Goal: Task Accomplishment & Management: Manage account settings

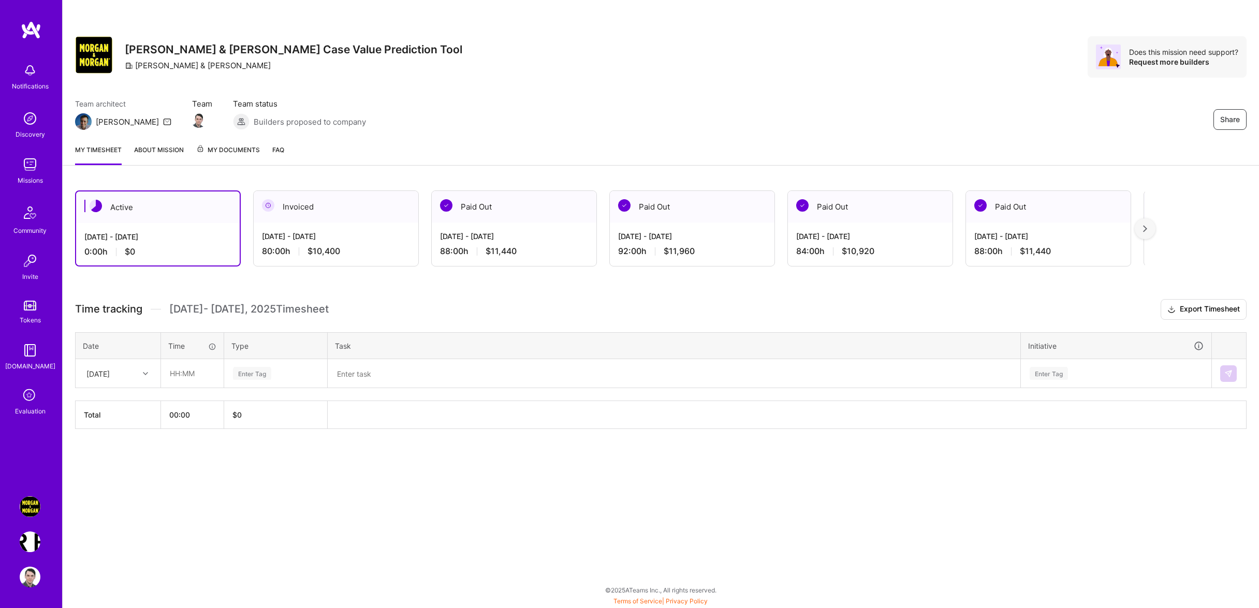
click at [104, 379] on div "[DATE]" at bounding box center [97, 373] width 23 height 11
click at [128, 413] on div "[DATE]" at bounding box center [118, 403] width 84 height 19
click at [136, 382] on div "[DATE]" at bounding box center [109, 373] width 57 height 17
click at [111, 470] on div "[DATE]" at bounding box center [118, 460] width 84 height 19
click at [193, 387] on input "text" at bounding box center [193, 373] width 62 height 27
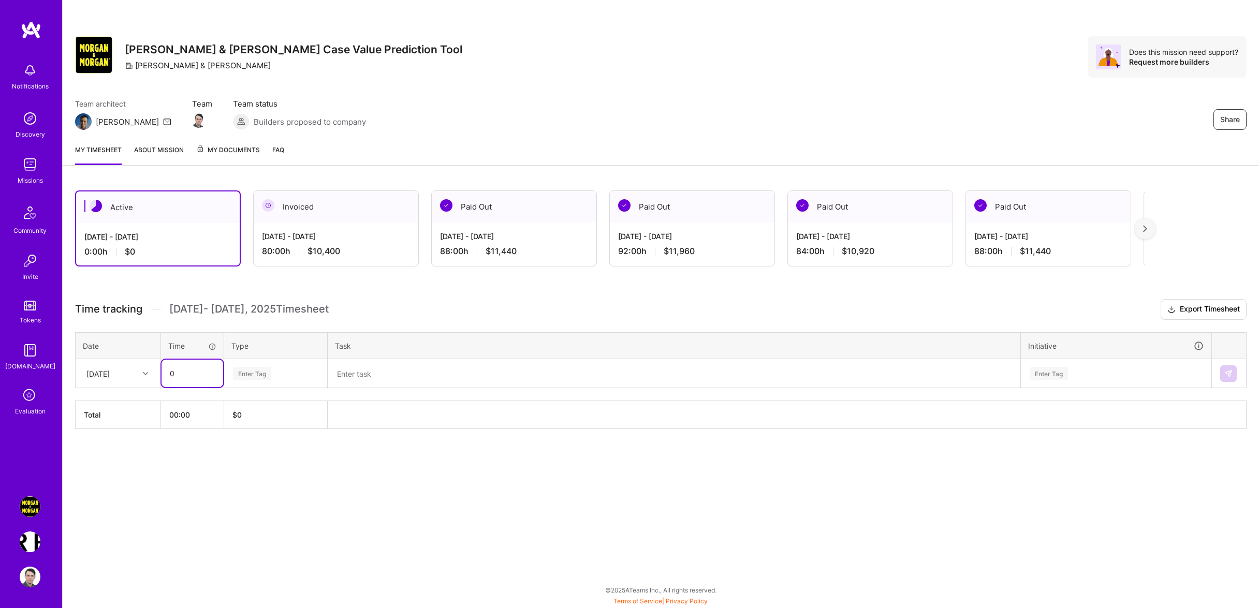
drag, startPoint x: 168, startPoint y: 387, endPoint x: 86, endPoint y: 377, distance: 83.0
click at [89, 378] on tr "[DATE] 0 Enter Tag Enter Tag" at bounding box center [661, 373] width 1171 height 29
drag, startPoint x: 163, startPoint y: 378, endPoint x: 56, endPoint y: 374, distance: 107.2
click at [162, 374] on input "0" at bounding box center [193, 373] width 62 height 27
type input "08:00"
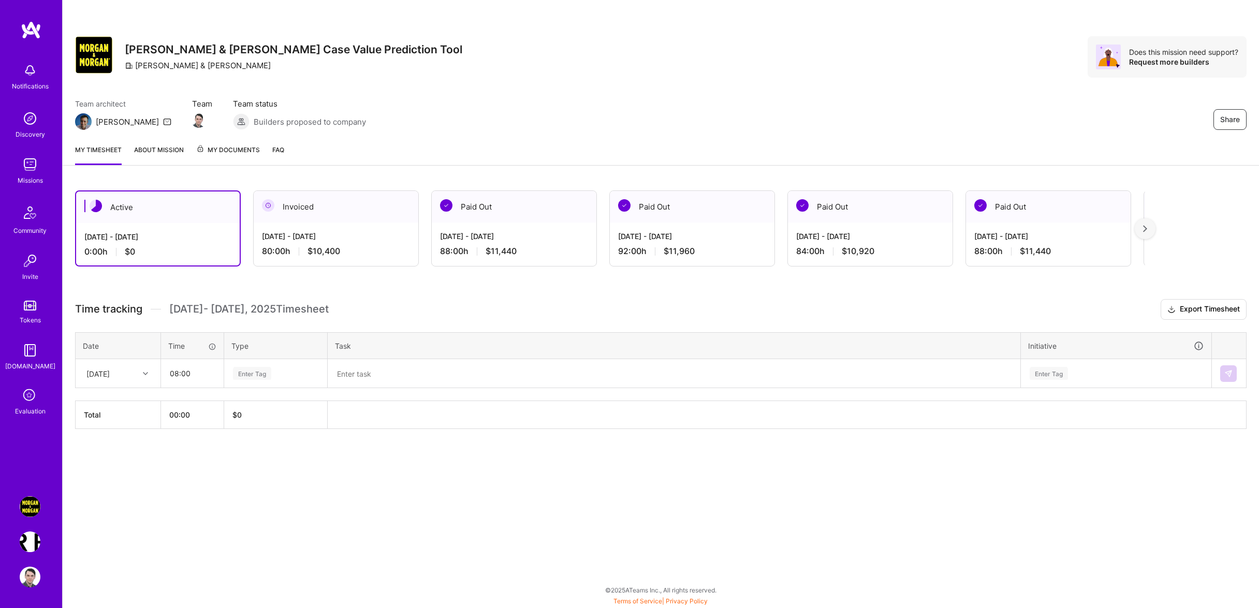
click at [264, 371] on div "Enter Tag" at bounding box center [276, 373] width 102 height 27
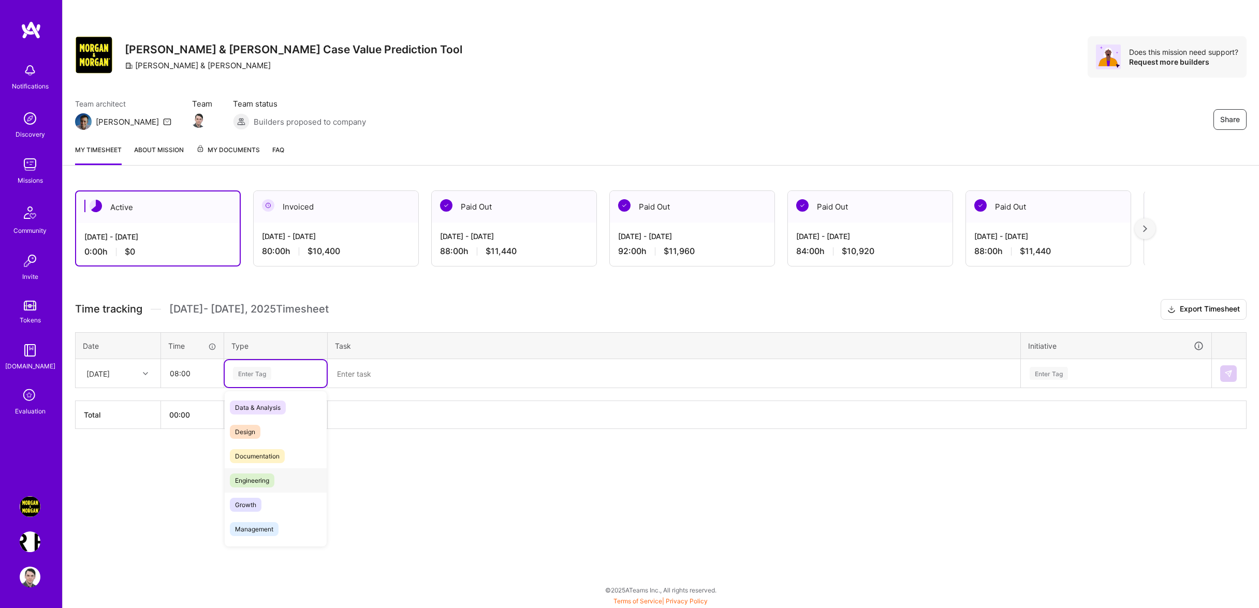
click at [277, 489] on div "Engineering" at bounding box center [276, 481] width 102 height 24
click at [377, 385] on textarea at bounding box center [674, 373] width 691 height 27
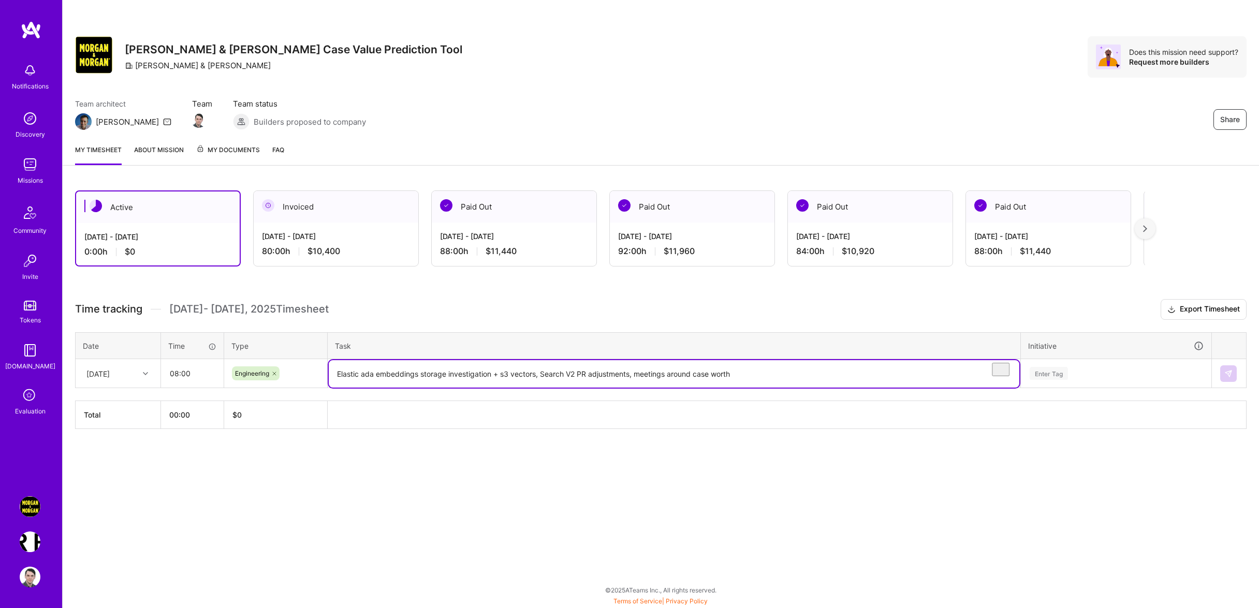
type textarea "Elastic ada embeddings storage investigation + s3 vectors, Search V2 PR adjustm…"
click at [1115, 389] on table "Date Time Type Task Initiative [DATE] 08:00 Engineering Elastic ada embeddings …" at bounding box center [661, 360] width 1172 height 56
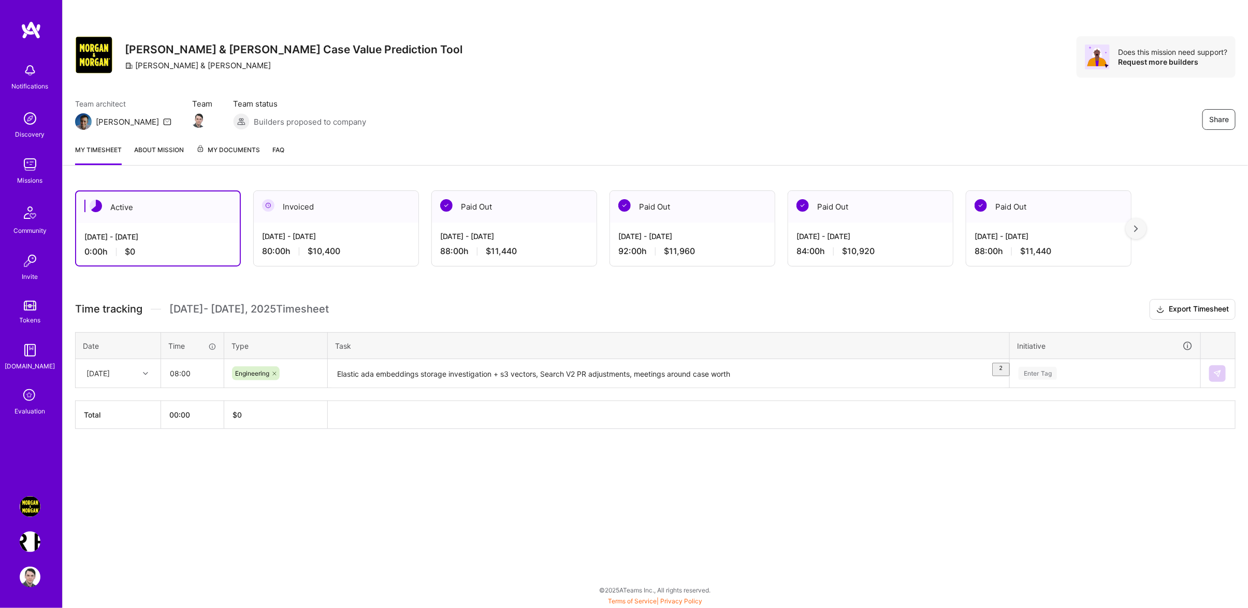
click at [1101, 380] on div "Enter Tag" at bounding box center [1105, 373] width 175 height 13
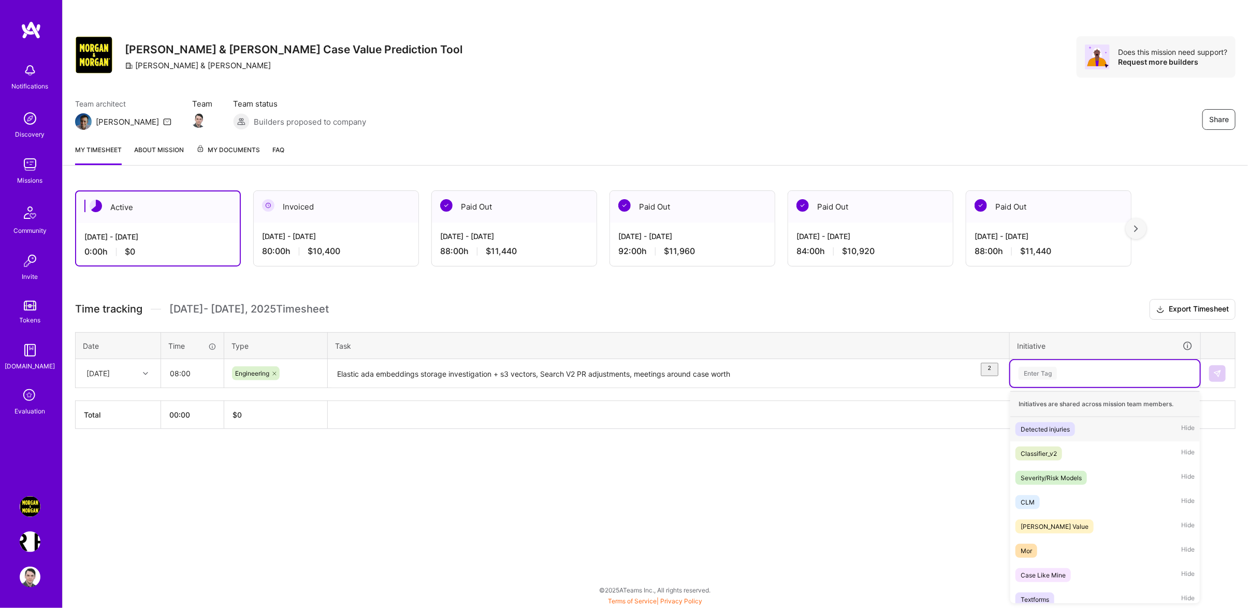
click at [1083, 433] on div "Detected injuries Hide" at bounding box center [1105, 429] width 190 height 24
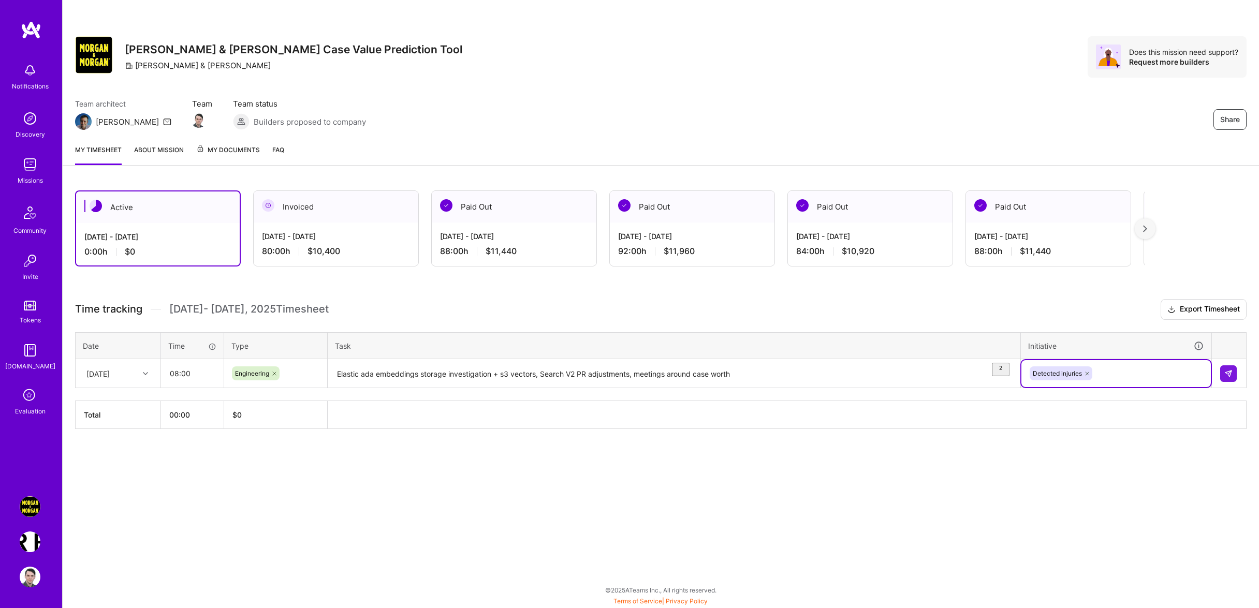
click at [1113, 382] on div "Detected injuries" at bounding box center [1116, 374] width 175 height 16
type input "[PERSON_NAME]"
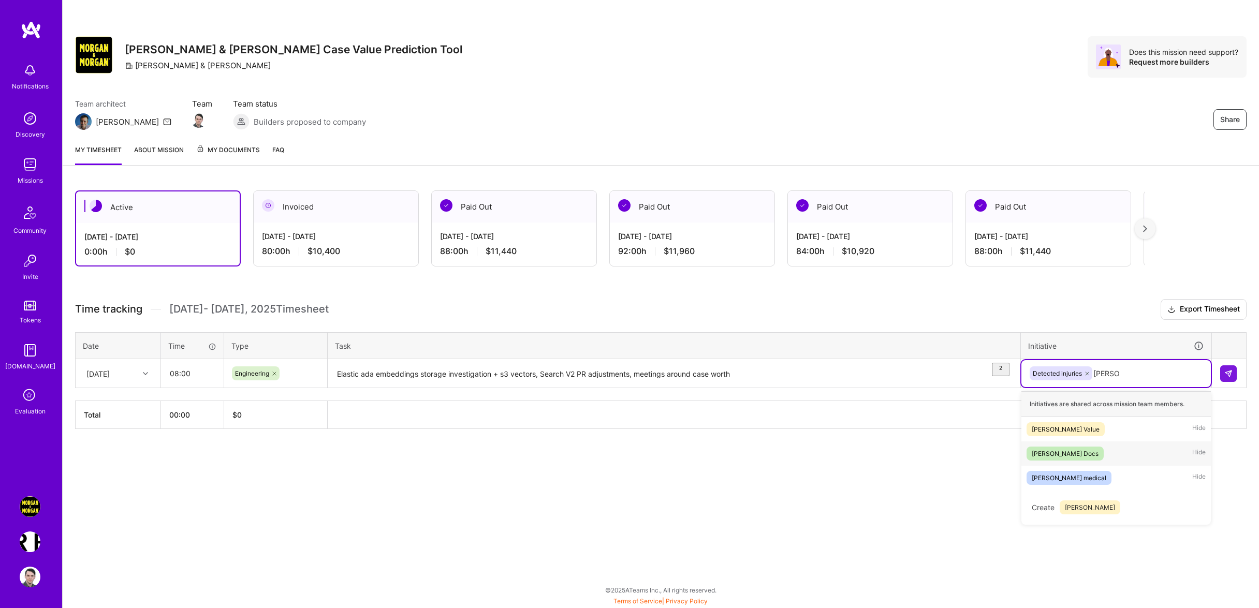
click at [1093, 454] on div "[PERSON_NAME] Docs Hide" at bounding box center [1117, 454] width 190 height 24
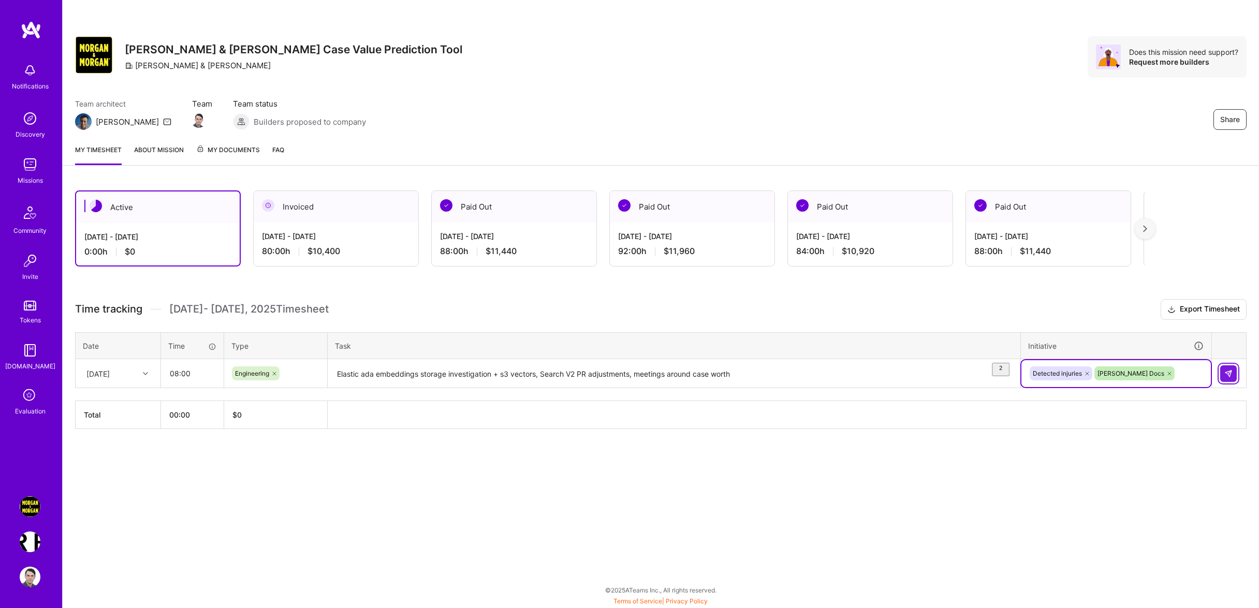
click at [1227, 378] on img at bounding box center [1229, 374] width 8 height 8
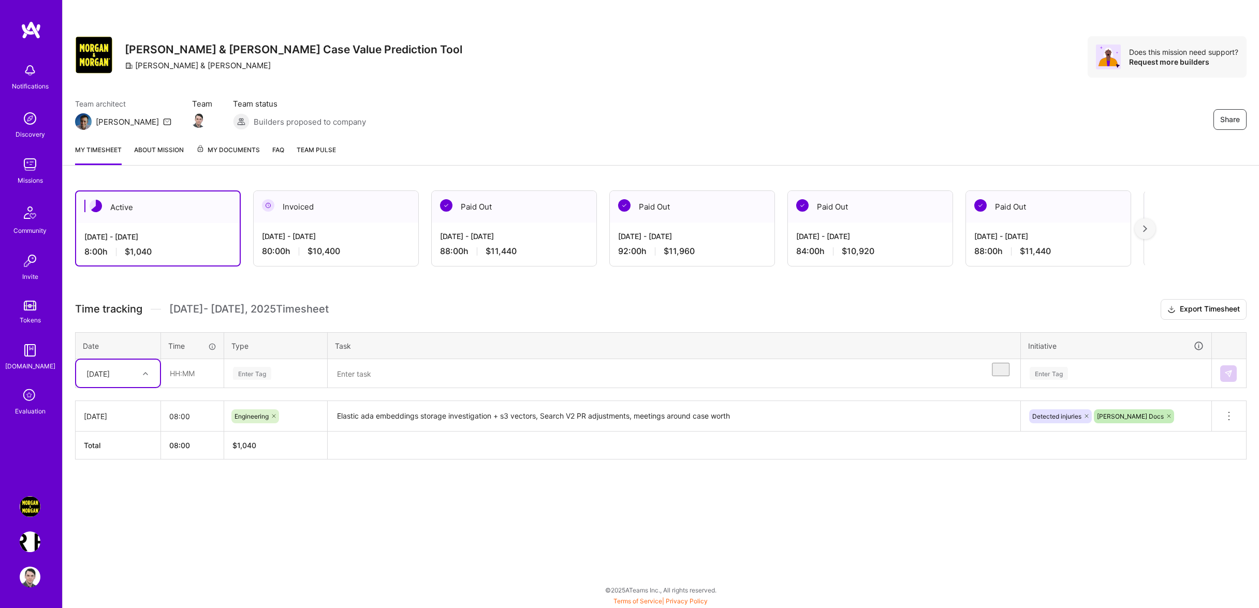
click at [136, 382] on div "[DATE]" at bounding box center [109, 373] width 57 height 17
click at [118, 470] on div "[DATE]" at bounding box center [118, 460] width 84 height 19
click at [187, 384] on input "text" at bounding box center [193, 373] width 62 height 27
type input "08:00"
click at [289, 388] on td "Enter Tag" at bounding box center [276, 373] width 104 height 29
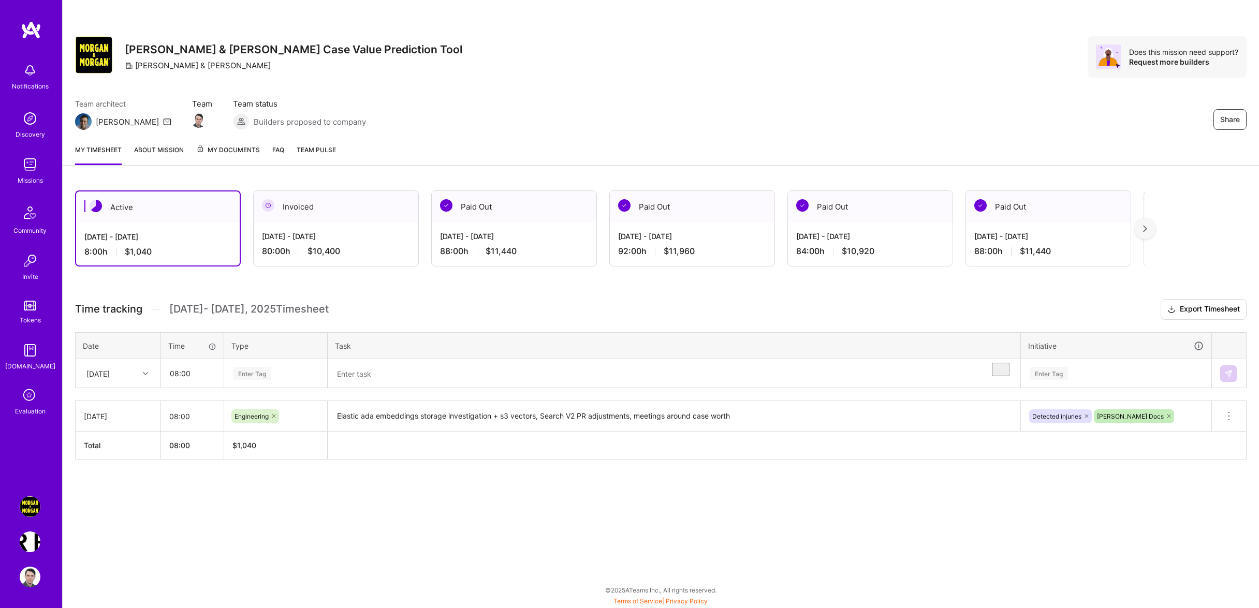
click at [290, 387] on div "Enter Tag" at bounding box center [276, 373] width 102 height 27
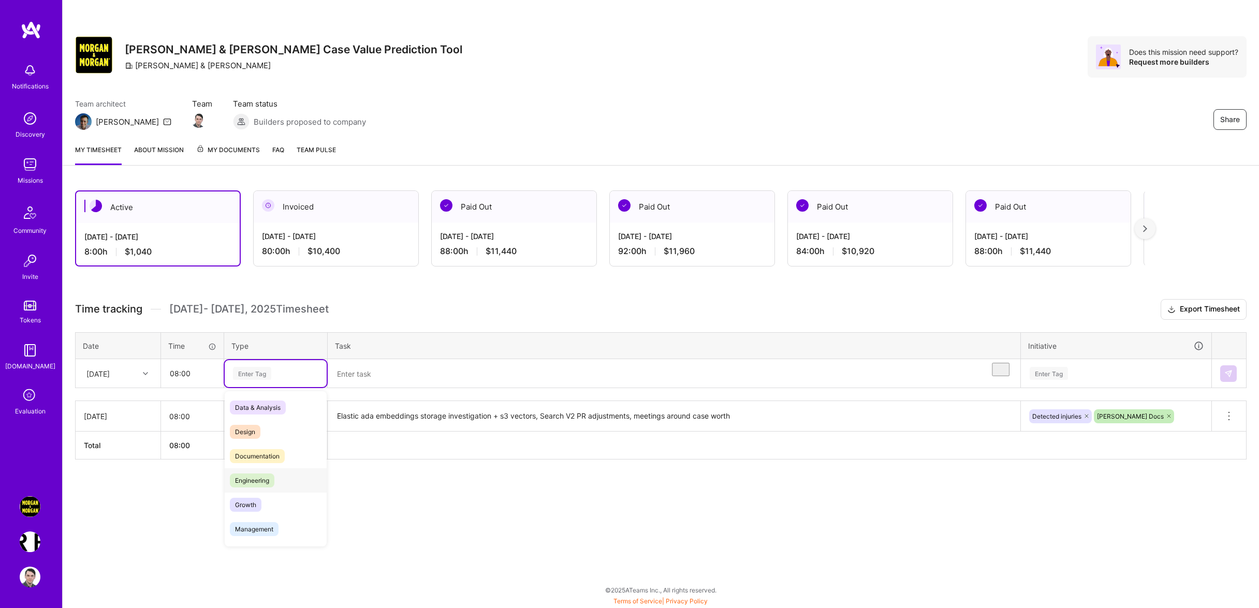
click at [283, 490] on div "Engineering" at bounding box center [276, 481] width 102 height 24
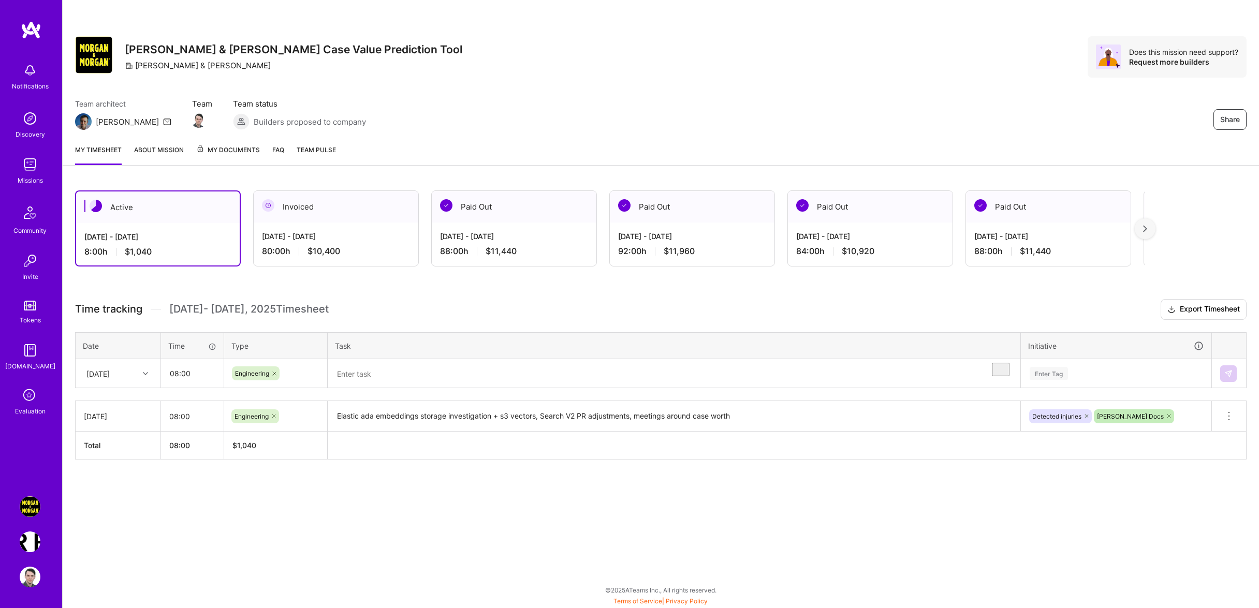
click at [400, 359] on th "Task" at bounding box center [674, 345] width 693 height 27
click at [404, 388] on textarea "To enrich screen reader interactions, please activate Accessibility in Grammarl…" at bounding box center [674, 373] width 691 height 27
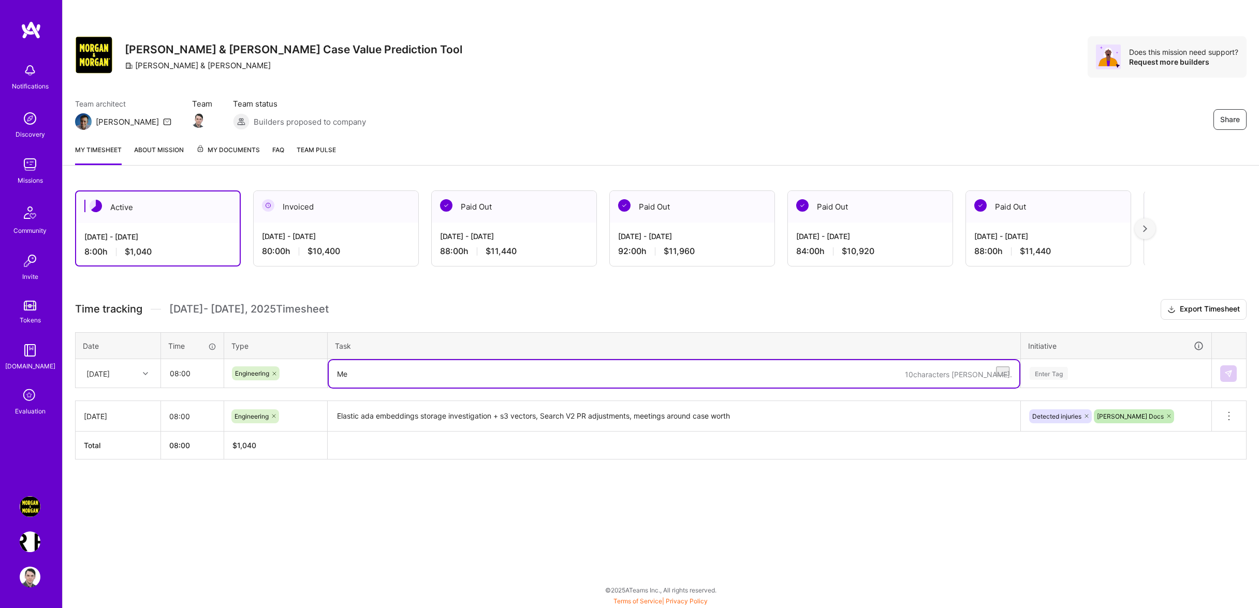
type textarea "M"
type textarea "Additional med reviews EDA, meetings around case worth, proposal for handling a…"
click at [1079, 387] on div "Enter Tag" at bounding box center [1117, 373] width 190 height 27
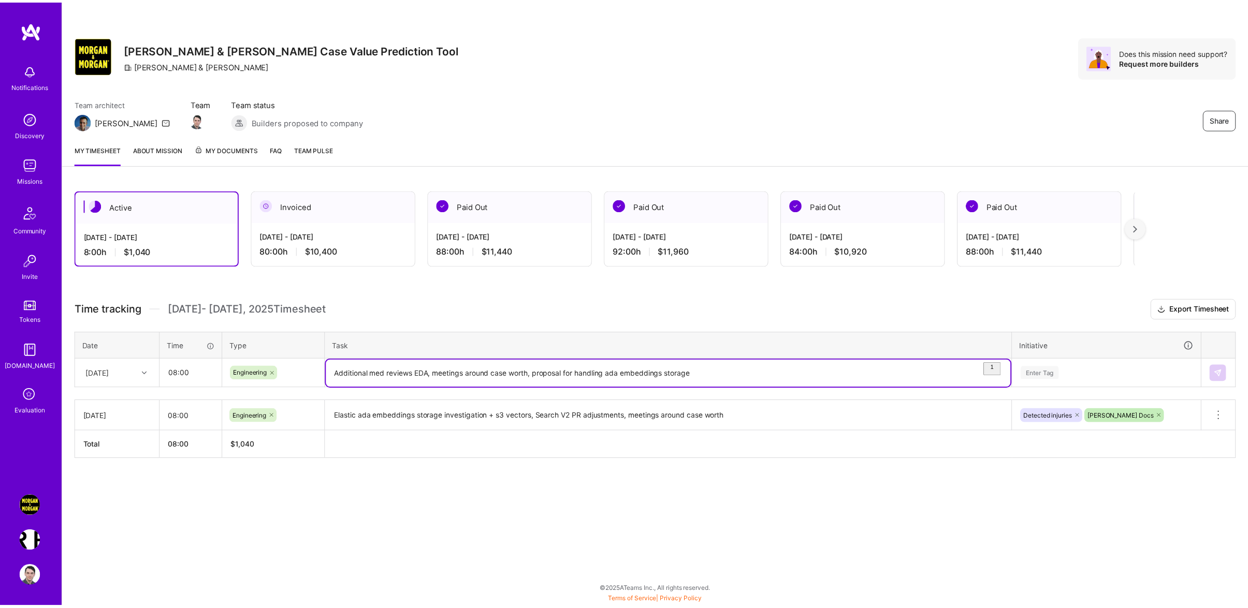
scroll to position [5, 0]
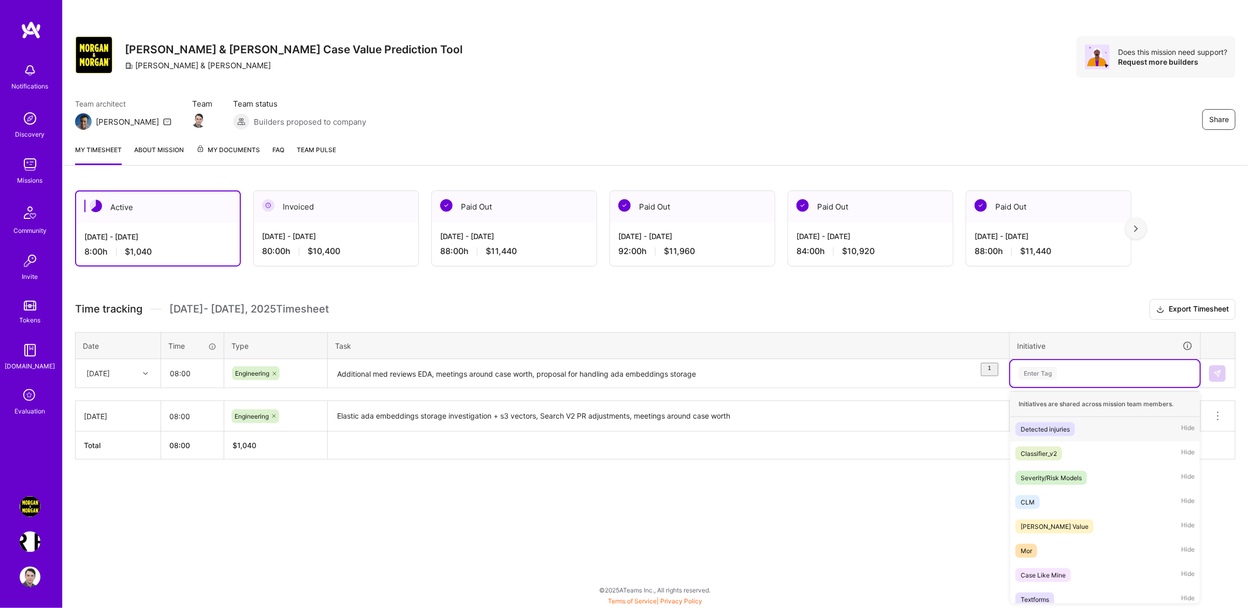
click at [1062, 422] on div "Detected injuries Hide" at bounding box center [1105, 429] width 190 height 24
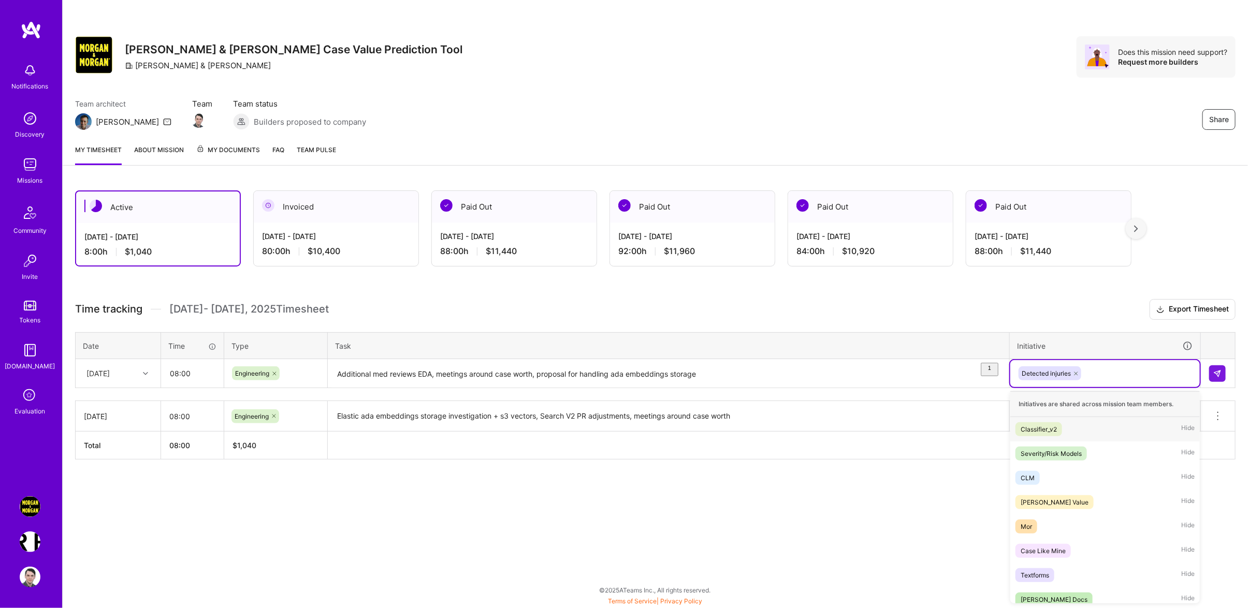
click at [1119, 387] on div "Detected injuries" at bounding box center [1105, 373] width 190 height 27
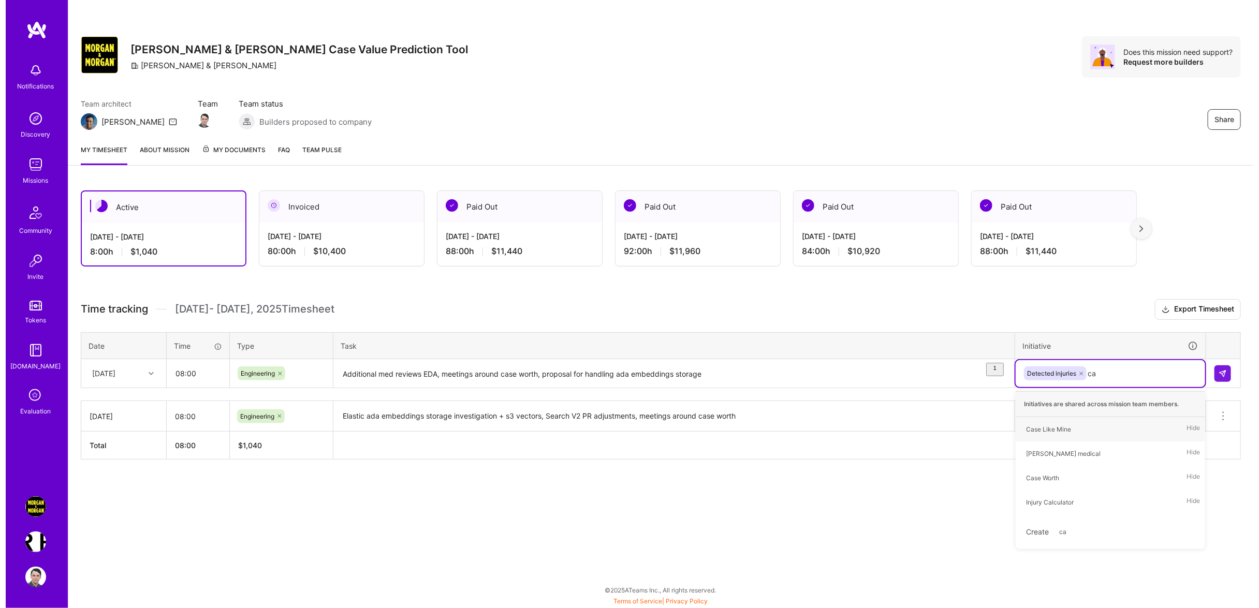
scroll to position [0, 0]
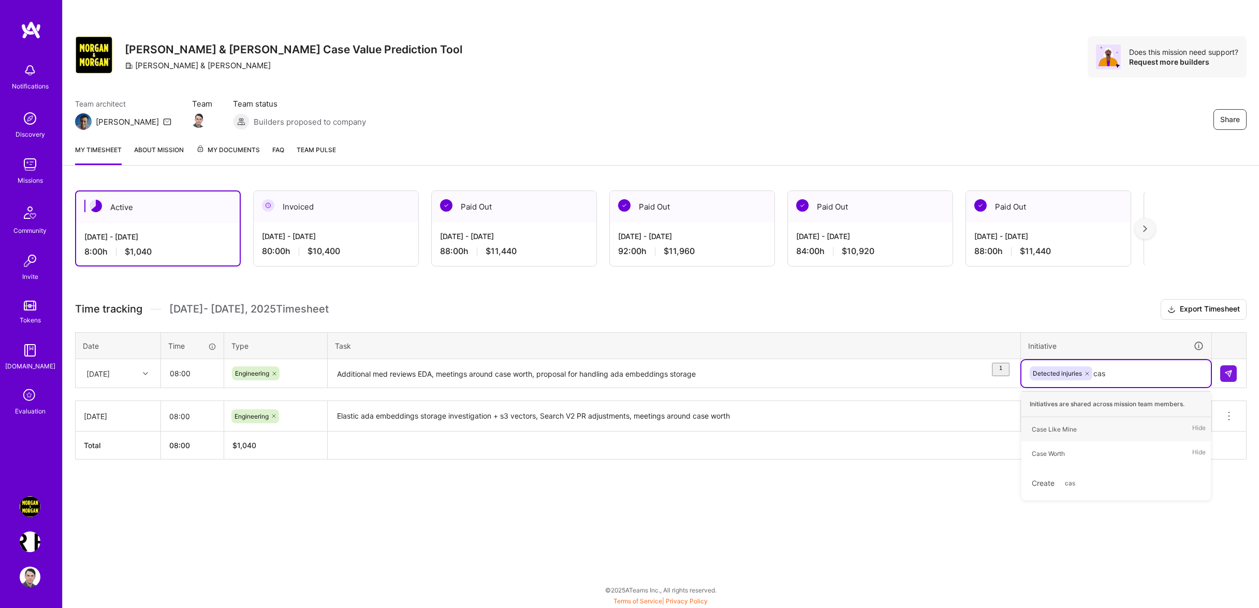
type input "case"
click at [1102, 453] on div "Case Worth Hide" at bounding box center [1117, 454] width 190 height 24
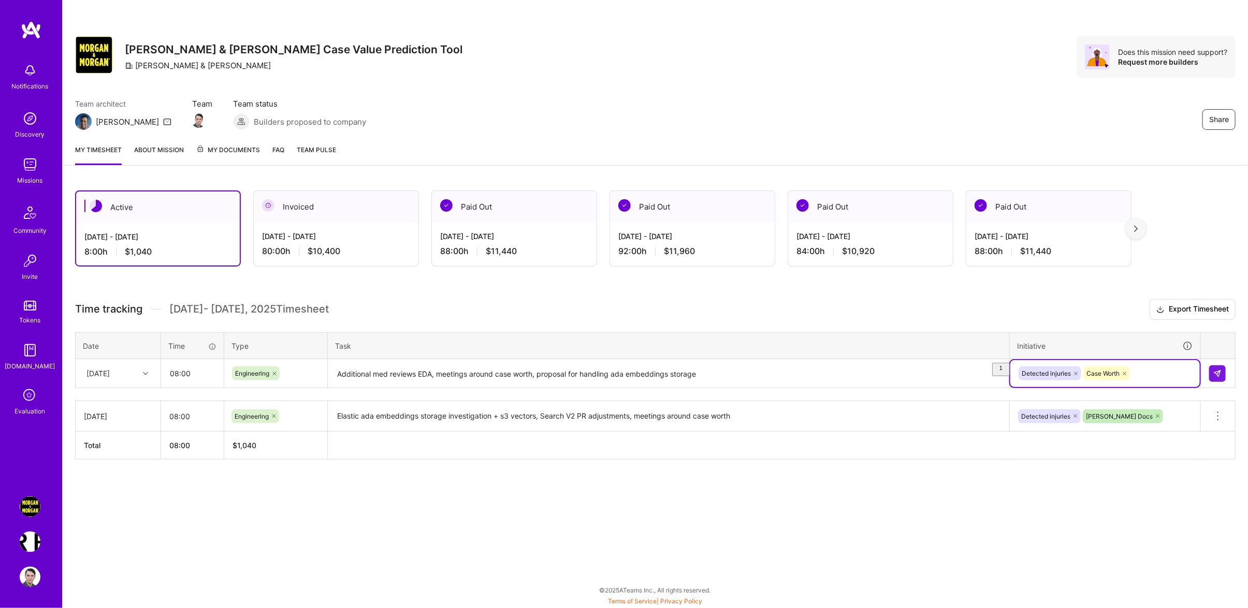
click at [1169, 422] on div "Detected injuries [PERSON_NAME] Docs" at bounding box center [1105, 416] width 191 height 27
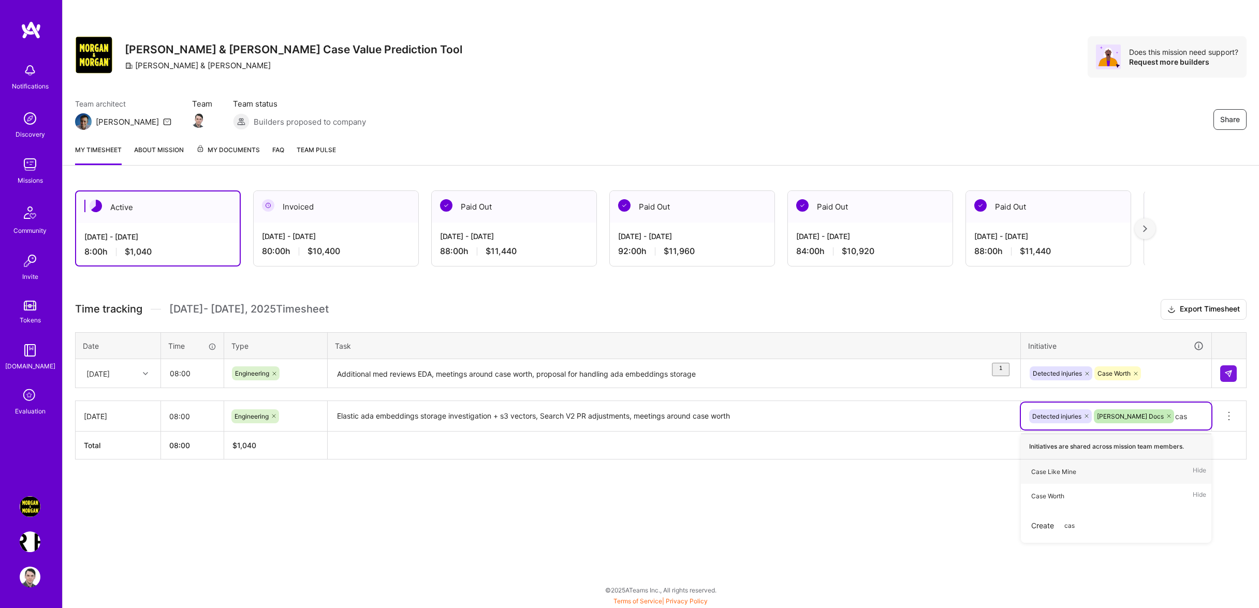
type input "case"
click at [1079, 498] on div "Case Worth Hide" at bounding box center [1116, 496] width 191 height 24
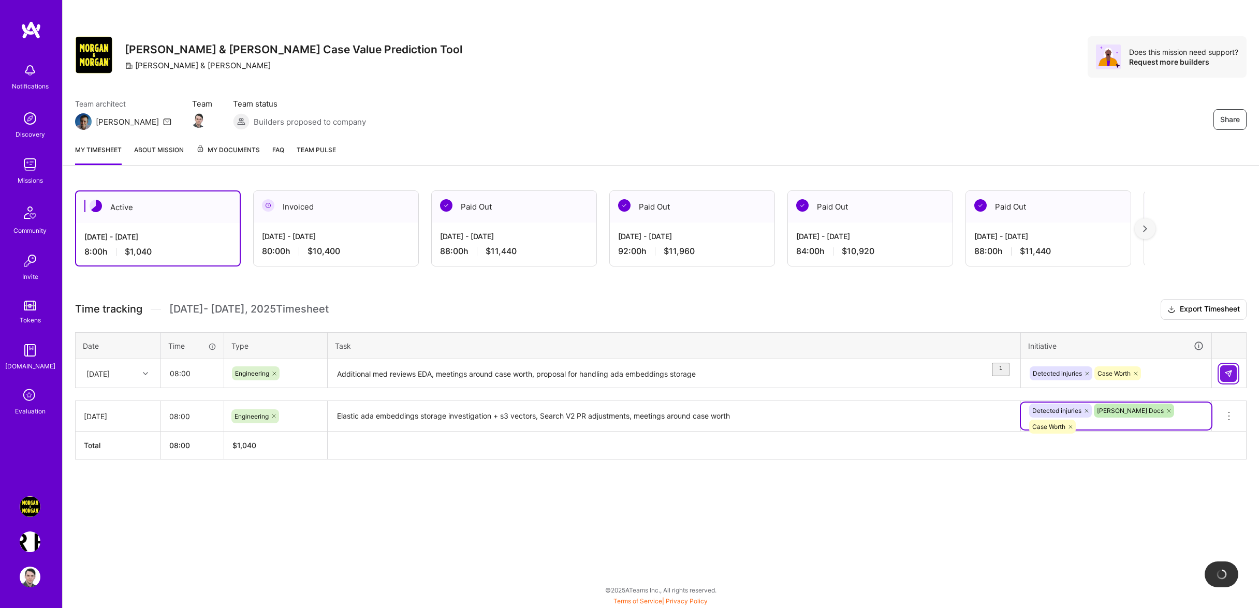
click at [1228, 378] on img at bounding box center [1229, 374] width 8 height 8
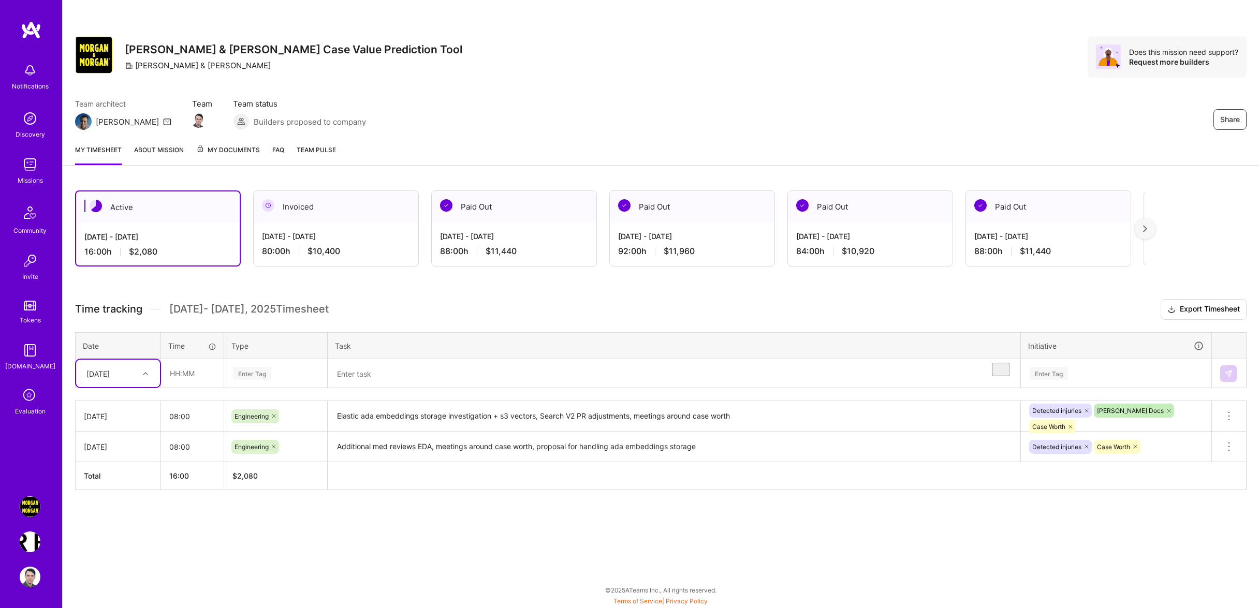
click at [127, 380] on div "[DATE]" at bounding box center [109, 373] width 57 height 17
click at [113, 451] on div "[DATE]" at bounding box center [118, 441] width 84 height 19
click at [205, 387] on input "text" at bounding box center [193, 373] width 62 height 27
type input "08:00"
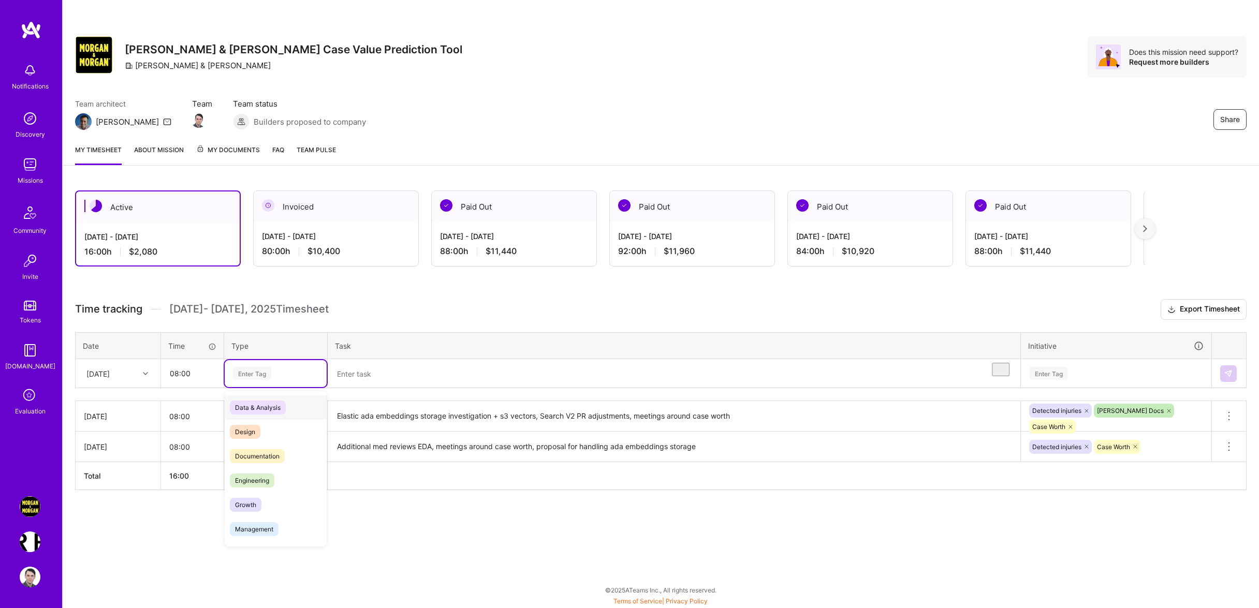
click at [293, 380] on div "Enter Tag" at bounding box center [276, 373] width 88 height 13
click at [294, 489] on div "Engineering" at bounding box center [276, 481] width 102 height 24
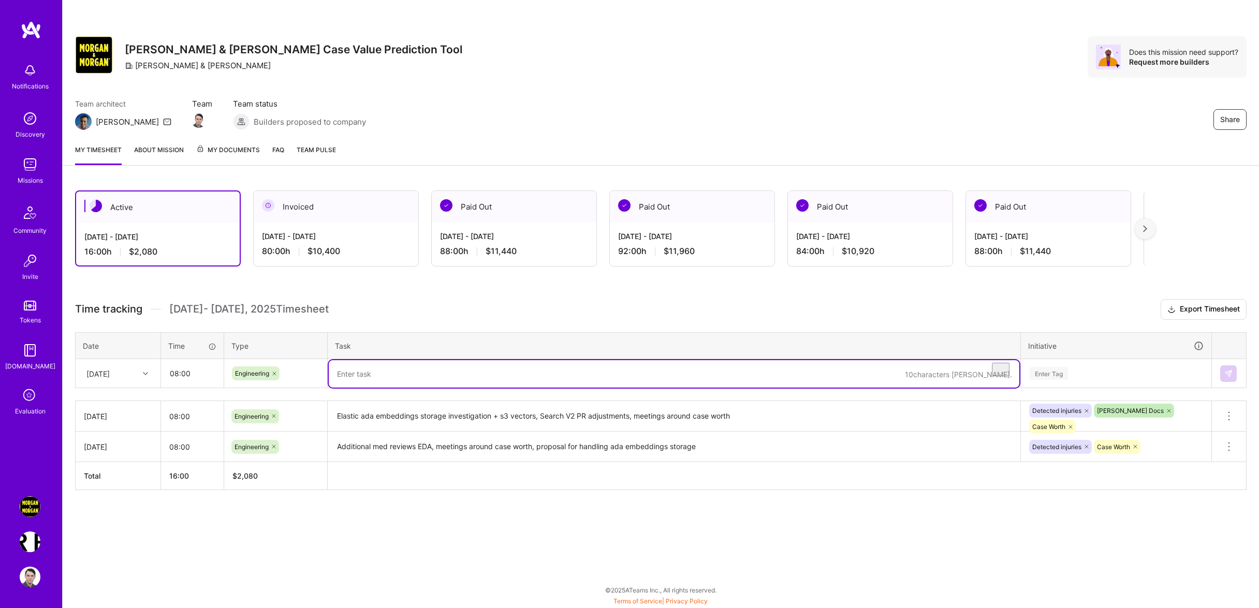
click at [368, 386] on textarea "To enrich screen reader interactions, please activate Accessibility in Grammarl…" at bounding box center [674, 373] width 691 height 27
type textarea "Case worth planning, running ML models on med reviews, minor updates to Search …"
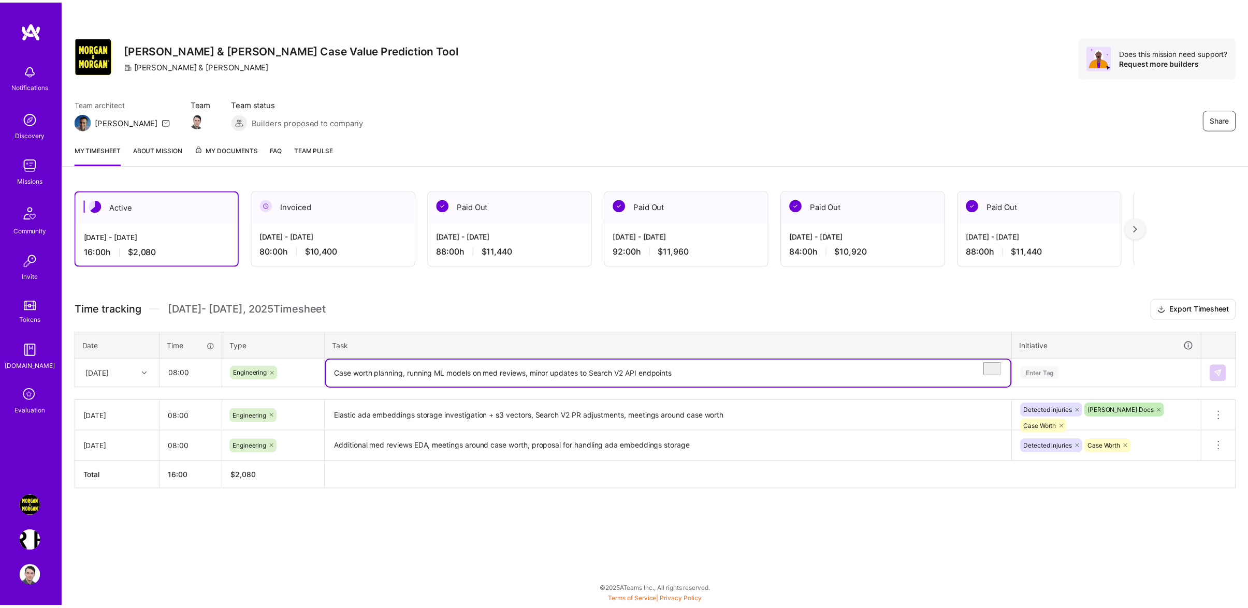
scroll to position [5, 0]
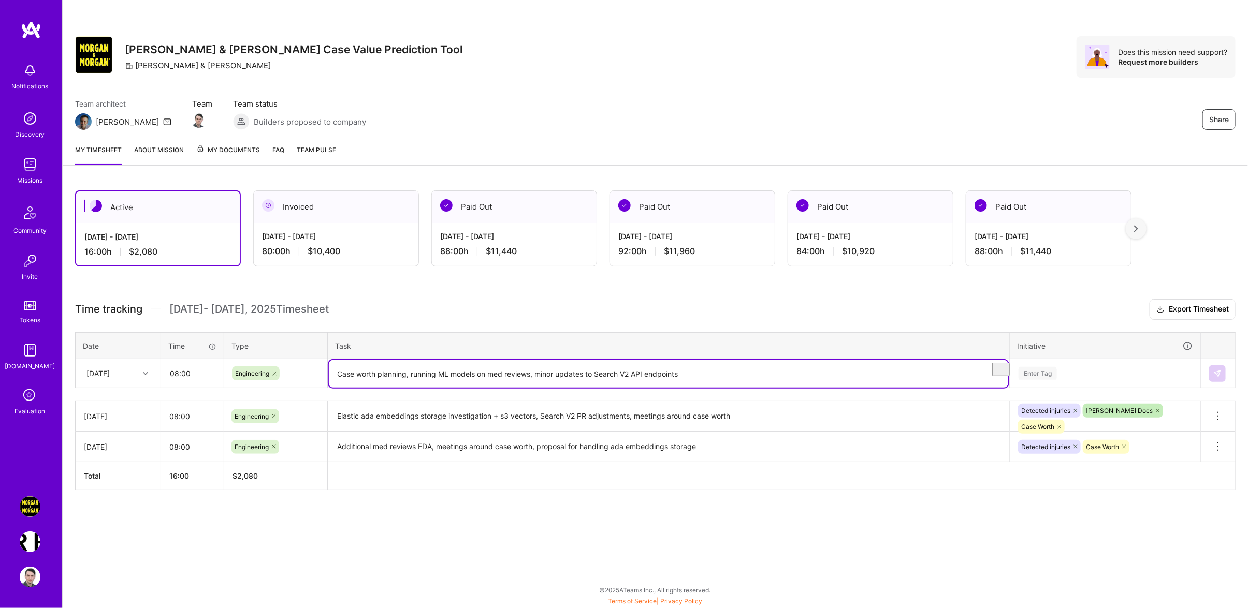
click at [1097, 387] on div "Enter Tag" at bounding box center [1105, 373] width 190 height 27
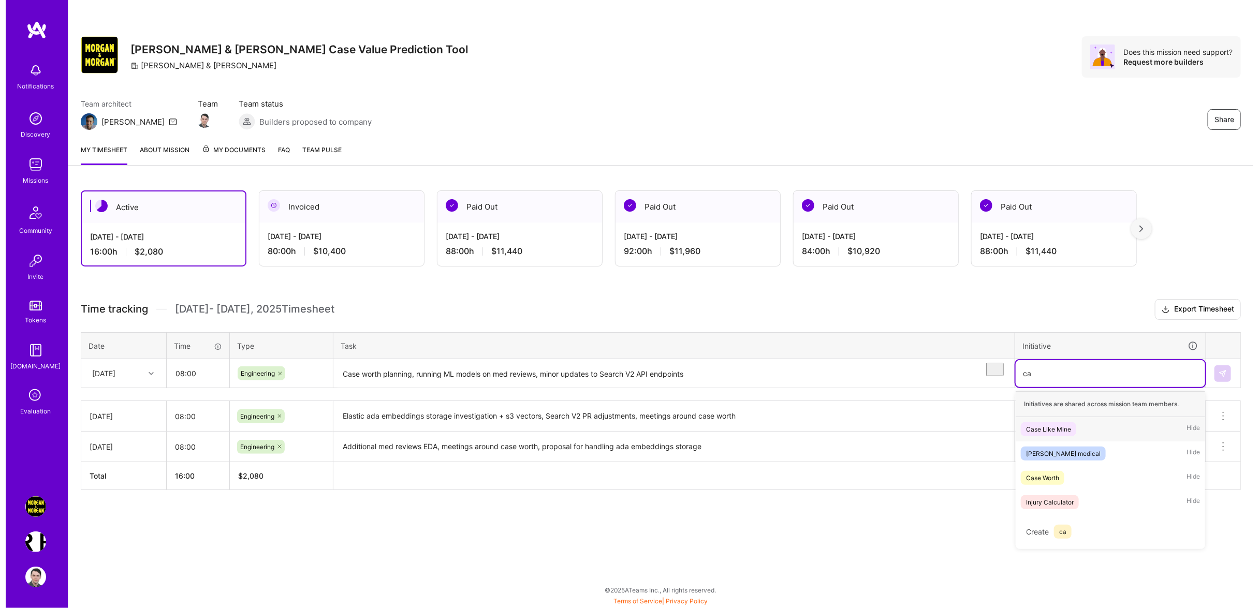
scroll to position [0, 0]
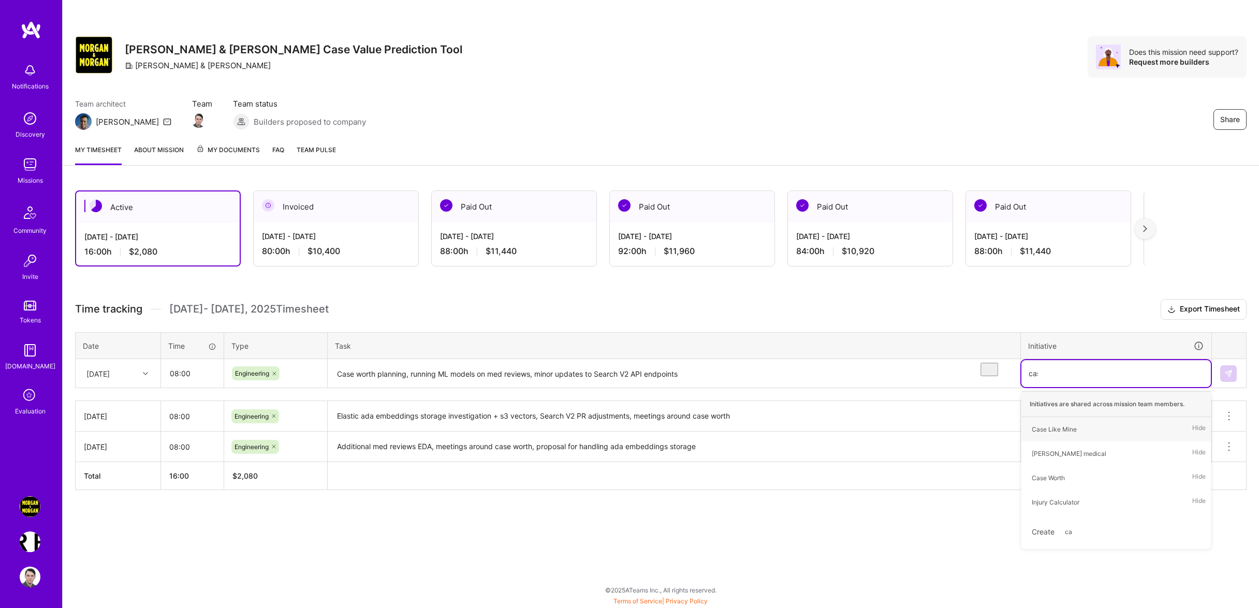
type input "case"
click at [1067, 461] on span "Case Worth" at bounding box center [1048, 454] width 43 height 14
type input "[PERSON_NAME]"
click at [1084, 463] on div "[PERSON_NAME] Docs Hide" at bounding box center [1117, 454] width 190 height 24
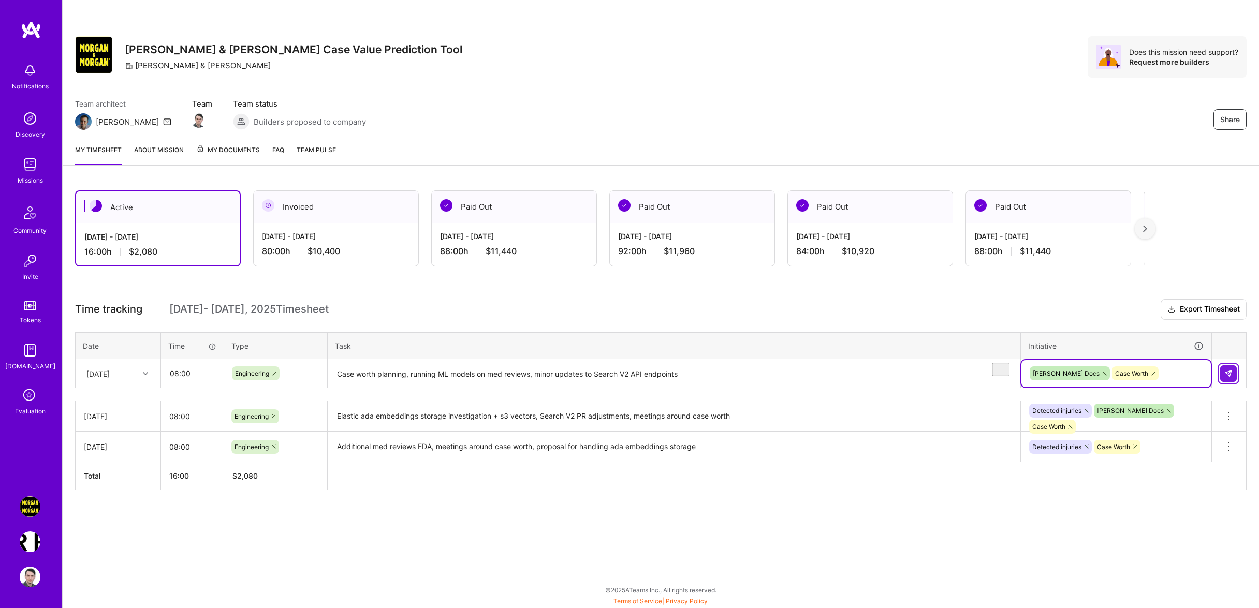
click at [1224, 382] on button at bounding box center [1229, 374] width 17 height 17
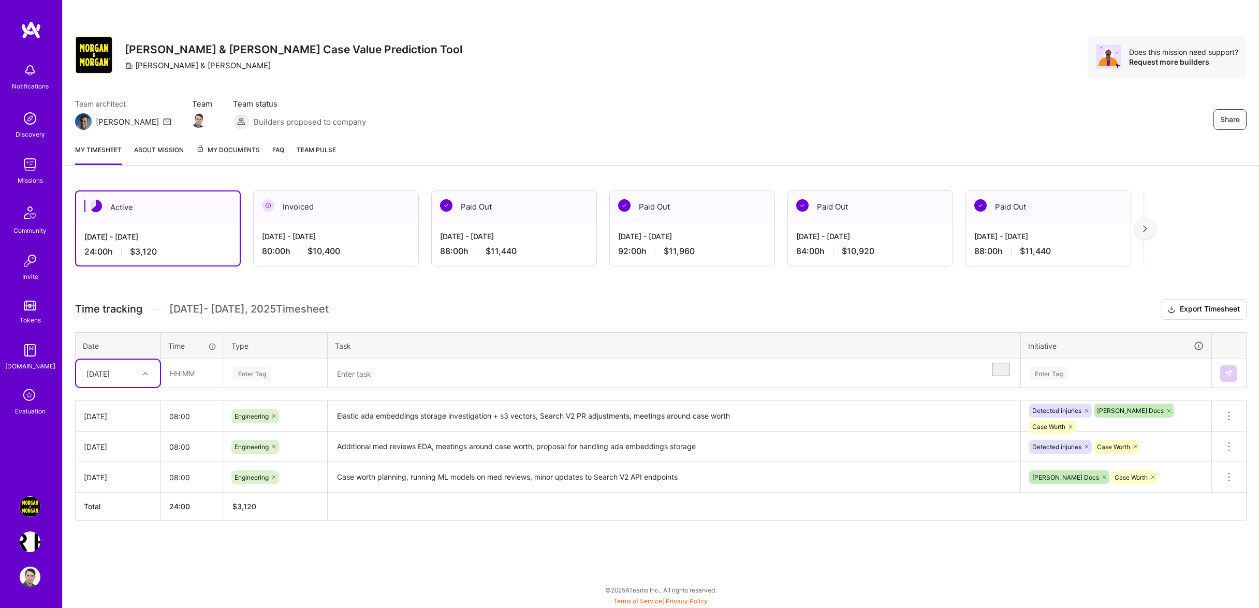
click at [26, 383] on div "Notifications Discovery Missions Community Invite Tokens [DOMAIN_NAME] Evaluati…" at bounding box center [31, 237] width 62 height 359
click at [122, 387] on div "[DATE]" at bounding box center [118, 373] width 84 height 27
click at [114, 431] on div "[DATE]" at bounding box center [118, 422] width 84 height 19
click at [219, 358] on th "Time" at bounding box center [192, 345] width 63 height 27
click at [194, 382] on input "text" at bounding box center [193, 373] width 62 height 27
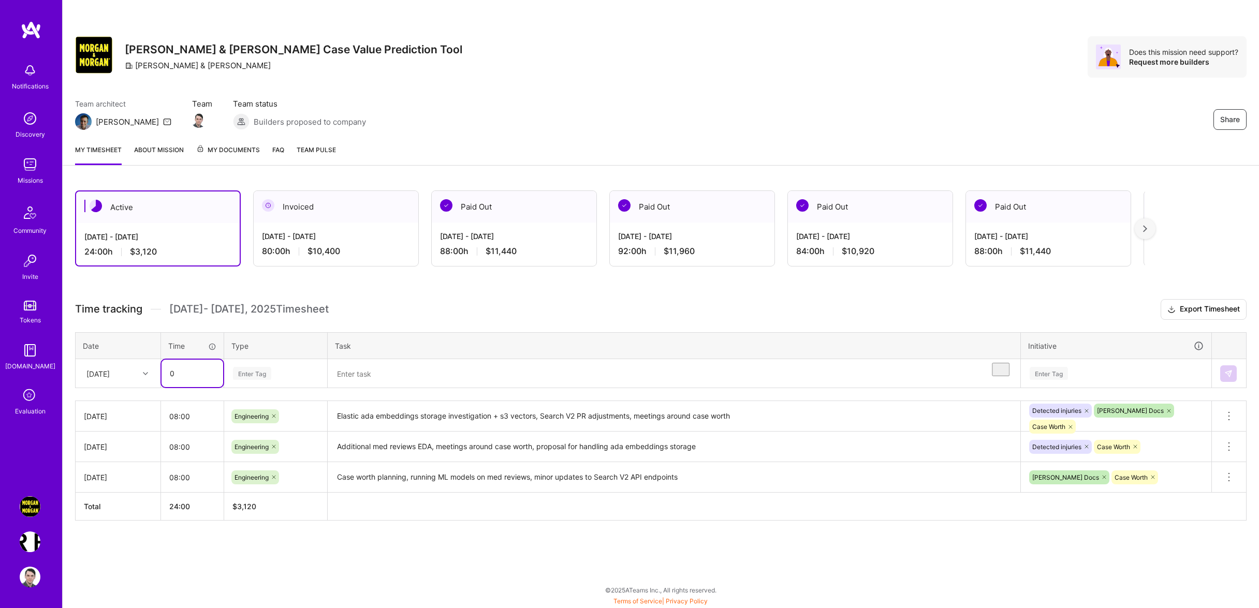
drag, startPoint x: 194, startPoint y: 383, endPoint x: 2, endPoint y: 384, distance: 191.6
click at [162, 386] on input "0" at bounding box center [193, 373] width 62 height 27
type input "08:00"
click at [268, 382] on div "Enter Tag" at bounding box center [252, 374] width 38 height 16
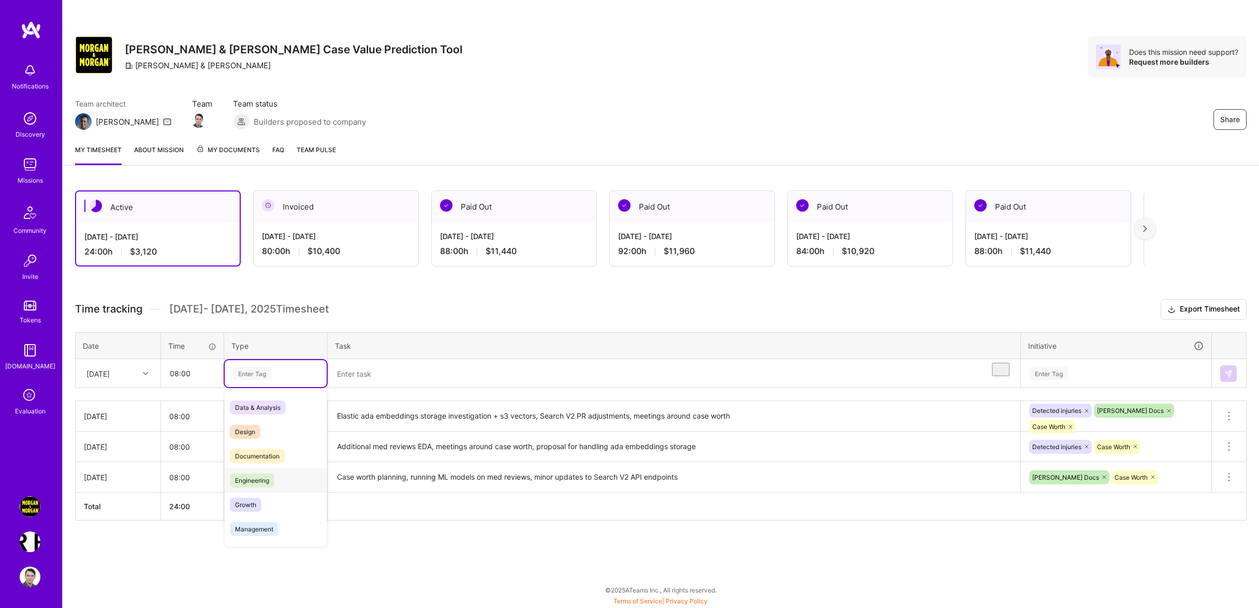
click at [278, 485] on div "Engineering" at bounding box center [276, 481] width 102 height 24
click at [404, 381] on textarea "To enrich screen reader interactions, please activate Accessibility in Grammarl…" at bounding box center [674, 373] width 691 height 27
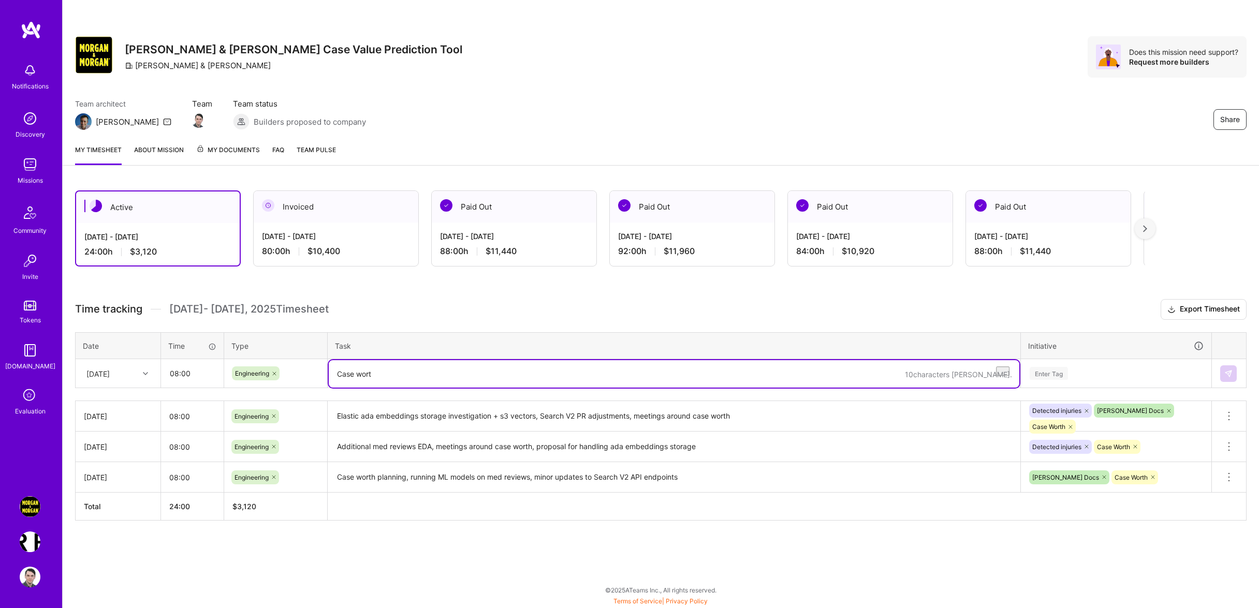
type textarea "Case worth"
type textarea "S"
type textarea "Meeting with [PERSON_NAME] around search, planning Search V2 extensions, meetin…"
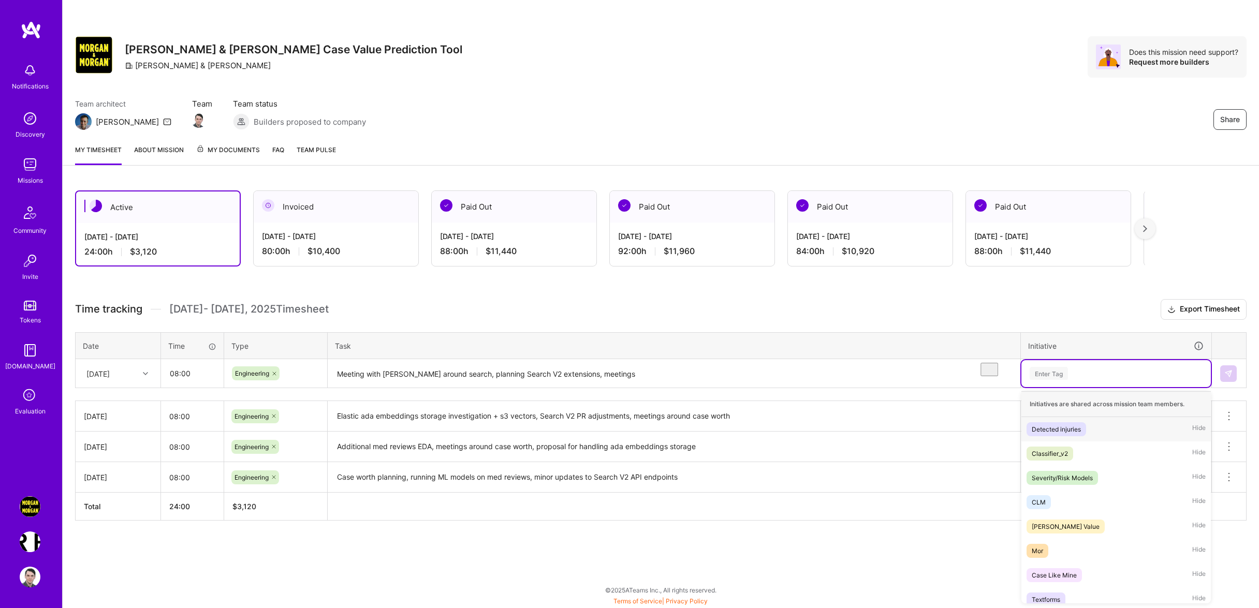
click at [1115, 395] on div "Time tracking [DATE] - [DATE] Timesheet Export Timesheet Date Time Type Task In…" at bounding box center [661, 410] width 1172 height 222
type input "dete"
click at [1079, 435] on div "Detected injuries" at bounding box center [1056, 429] width 49 height 11
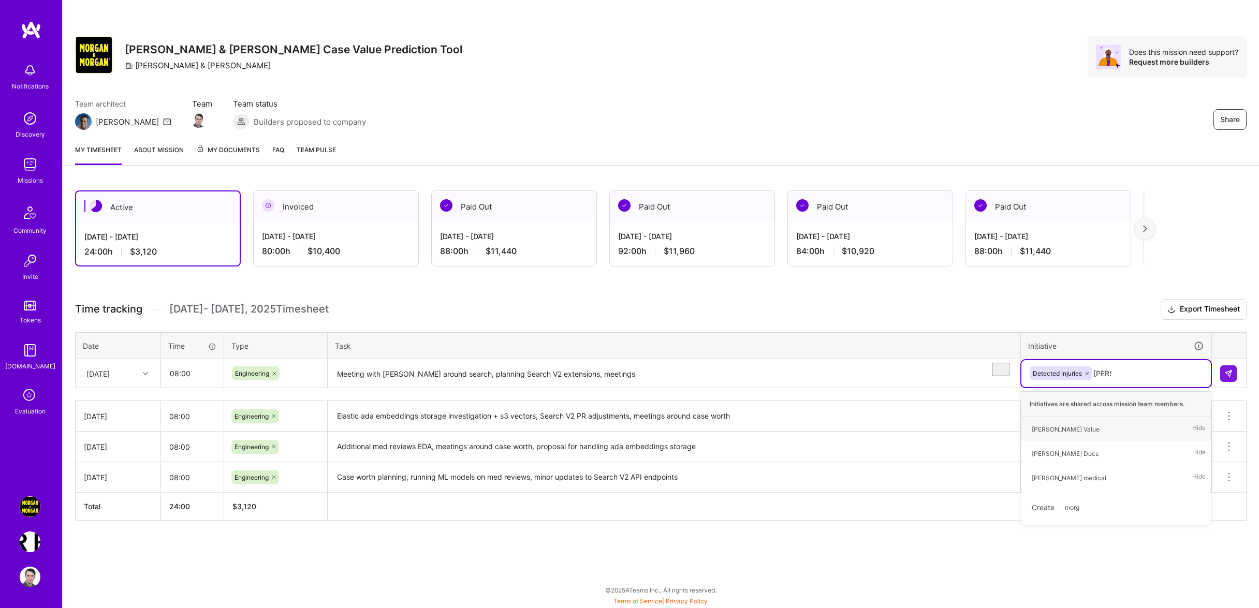
type input "[PERSON_NAME]"
click at [1085, 466] on div "[PERSON_NAME] Docs Hide" at bounding box center [1117, 454] width 190 height 24
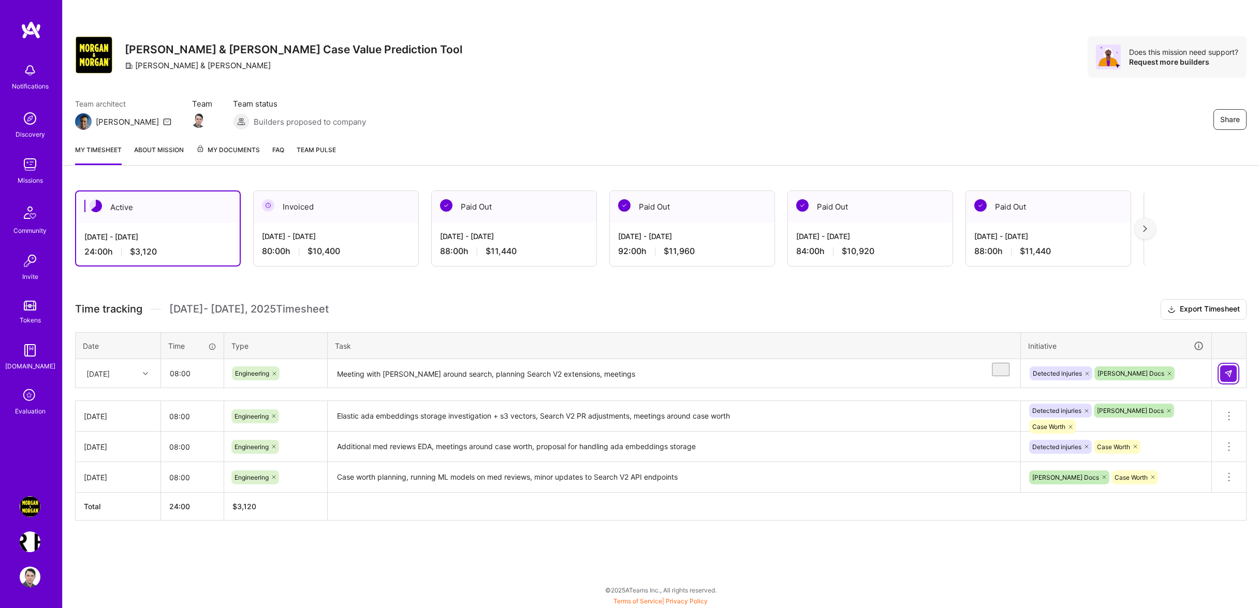
click at [1224, 382] on button at bounding box center [1229, 374] width 17 height 17
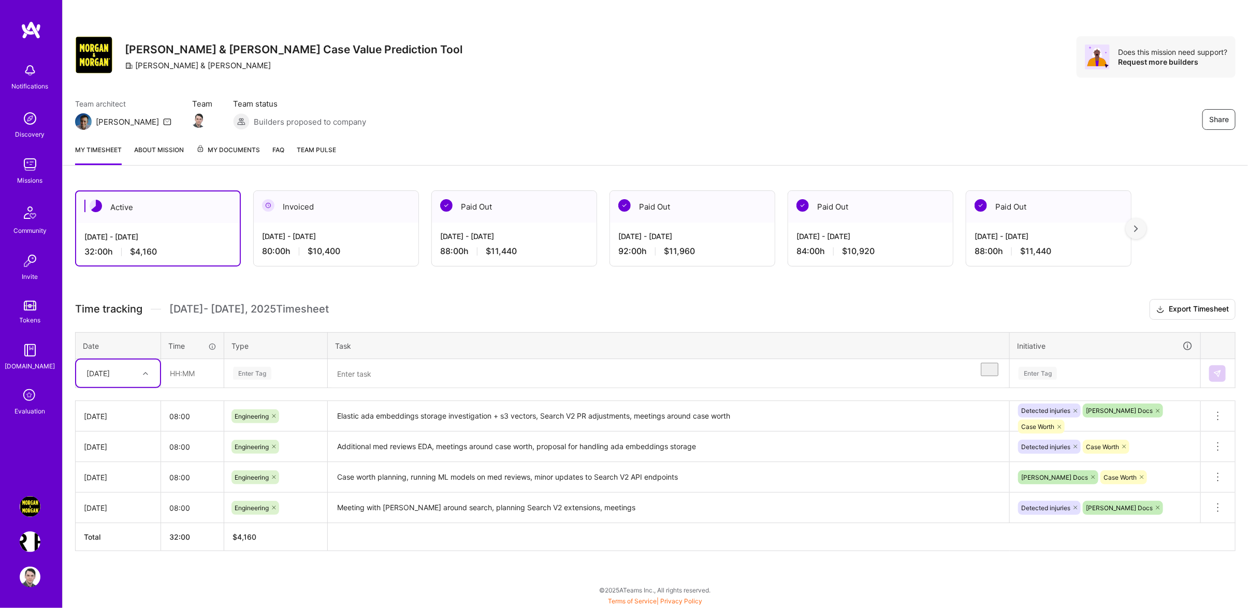
click at [99, 382] on div "[DATE]" at bounding box center [109, 373] width 57 height 17
click at [103, 413] on div "[DATE]" at bounding box center [118, 403] width 84 height 19
click at [193, 387] on input "text" at bounding box center [193, 373] width 62 height 27
type input "08:00"
click at [297, 406] on div "Time tracking [DATE] - [DATE] Timesheet Export Timesheet Date Time Type Task In…" at bounding box center [655, 425] width 1160 height 252
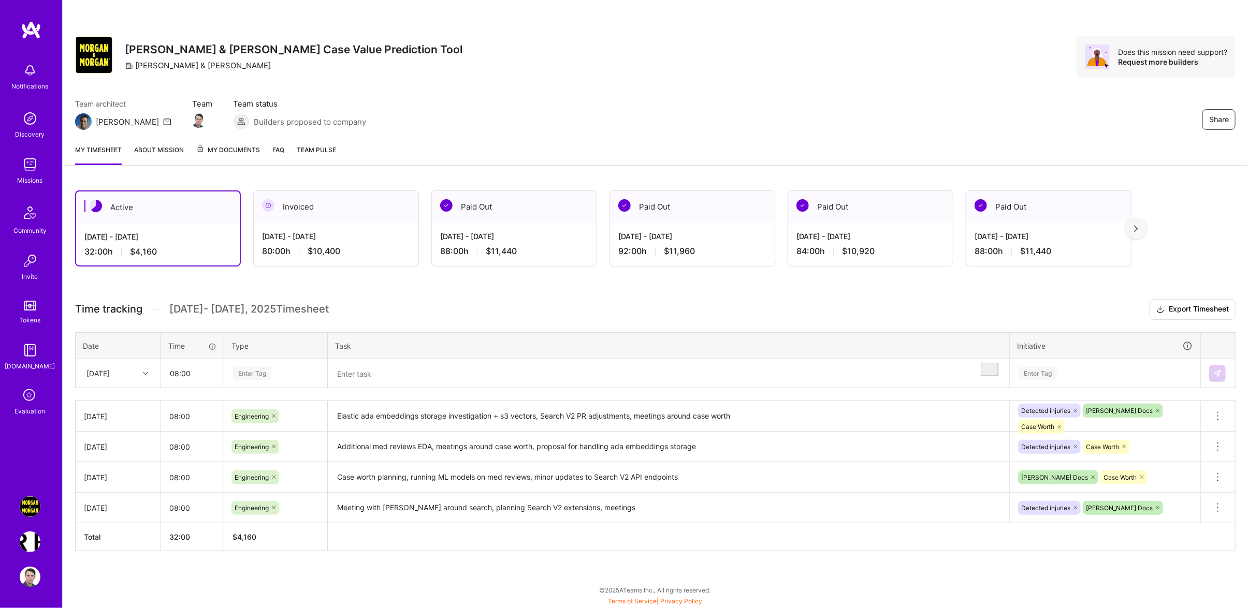
click at [296, 404] on div "Time tracking [DATE] - [DATE] Timesheet Export Timesheet Date Time Type Task In…" at bounding box center [655, 425] width 1160 height 252
click at [293, 387] on div "Enter Tag" at bounding box center [276, 373] width 102 height 27
click at [286, 493] on div "Engineering" at bounding box center [276, 481] width 102 height 24
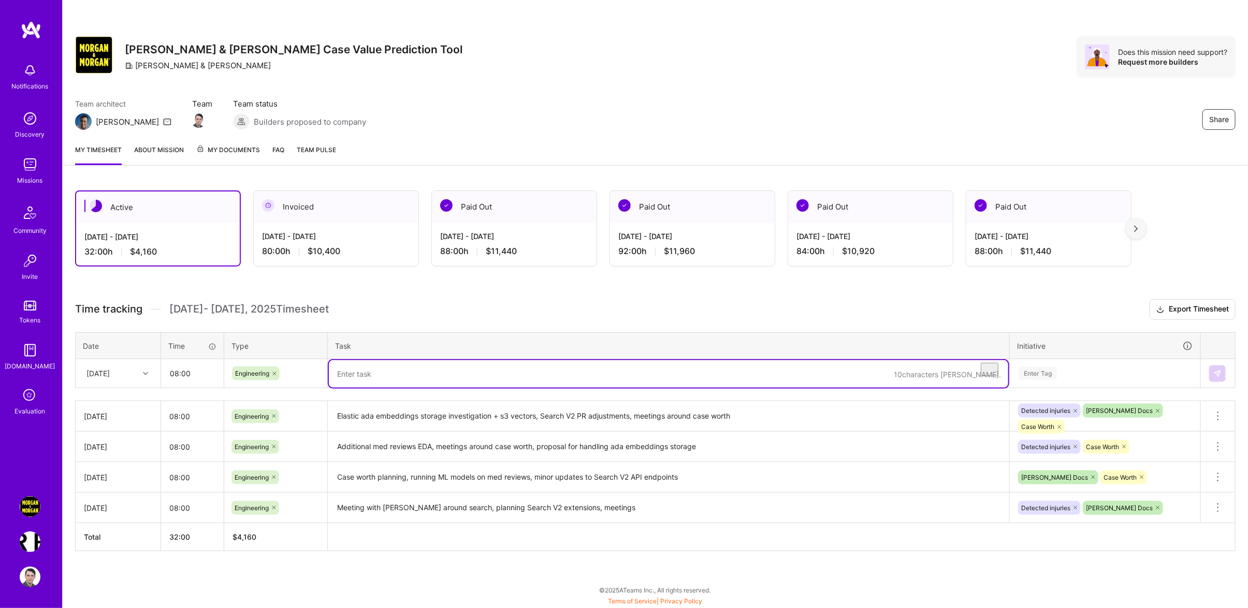
click at [414, 371] on textarea "To enrich screen reader interactions, please activate Accessibility in Grammarl…" at bounding box center [668, 373] width 679 height 27
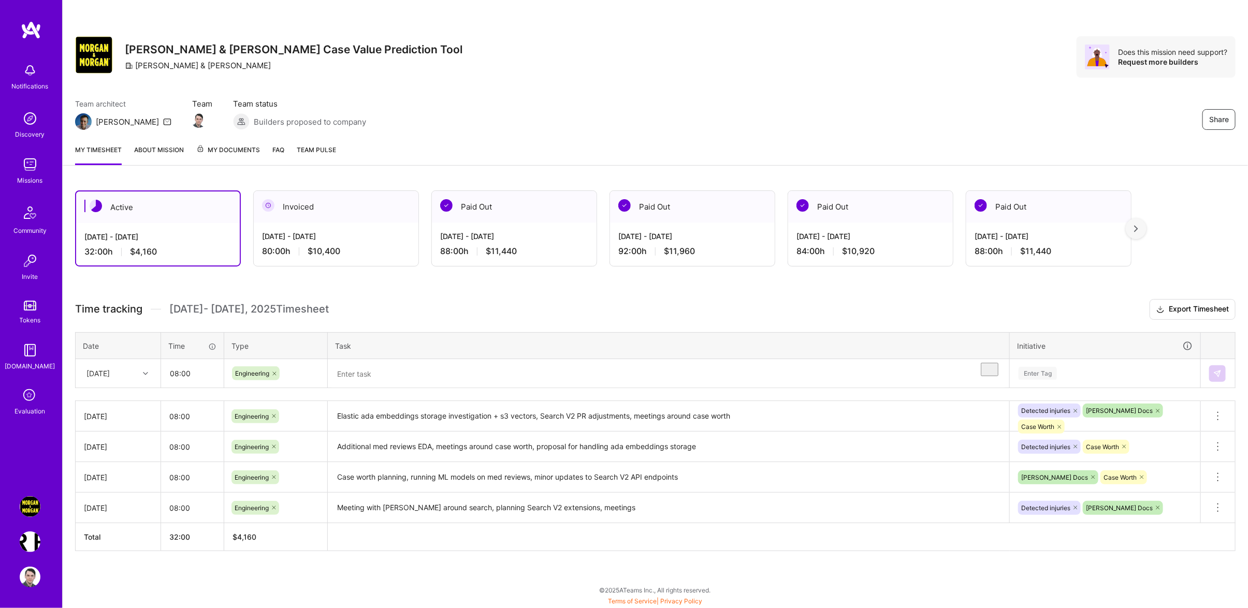
click at [447, 300] on div "Active [DATE] - [DATE] 32:00 h $4,160 Invoiced [DATE] - [DATE] 80:00 h $10,400 …" at bounding box center [655, 390] width 1185 height 424
